Goal: Find specific page/section: Find specific page/section

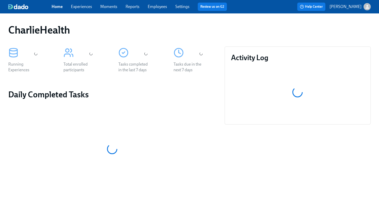
click at [155, 7] on link "Employees" at bounding box center [157, 6] width 19 height 5
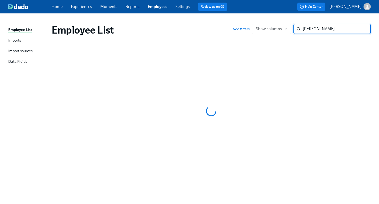
type input "[PERSON_NAME]"
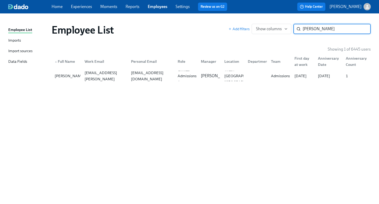
click at [227, 72] on div "Tifton [GEOGRAPHIC_DATA] [GEOGRAPHIC_DATA]" at bounding box center [243, 76] width 42 height 19
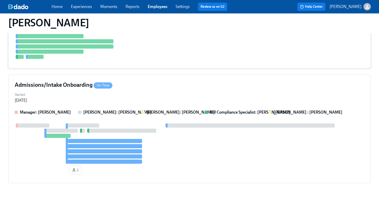
scroll to position [434, 0]
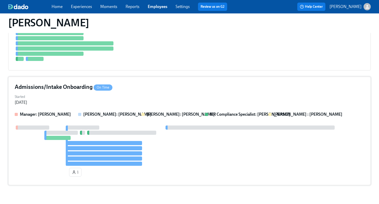
click at [196, 101] on div "Started [DATE]" at bounding box center [190, 99] width 350 height 12
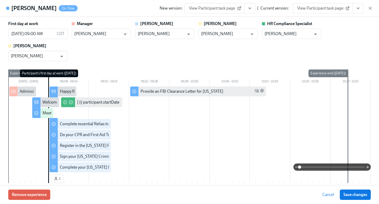
click at [359, 7] on icon "View task page" at bounding box center [358, 8] width 5 height 5
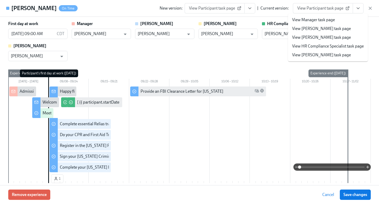
click at [322, 46] on link "View HR Compliance Specialist task page" at bounding box center [328, 46] width 72 height 6
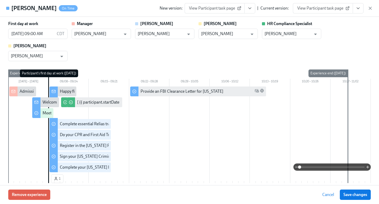
click at [334, 11] on link "View Participant task page" at bounding box center [323, 8] width 60 height 10
